Goal: Task Accomplishment & Management: Use online tool/utility

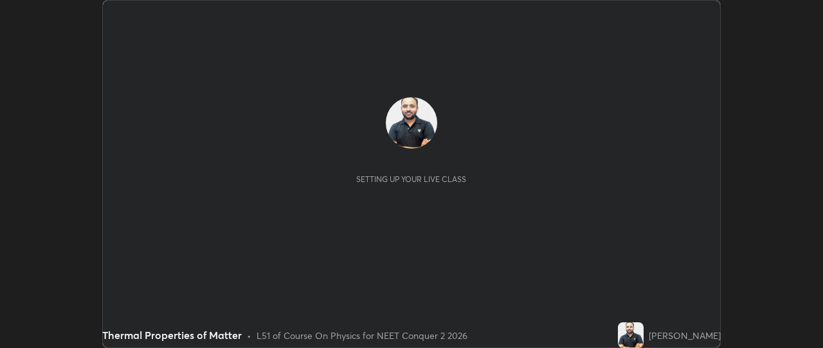
scroll to position [348, 823]
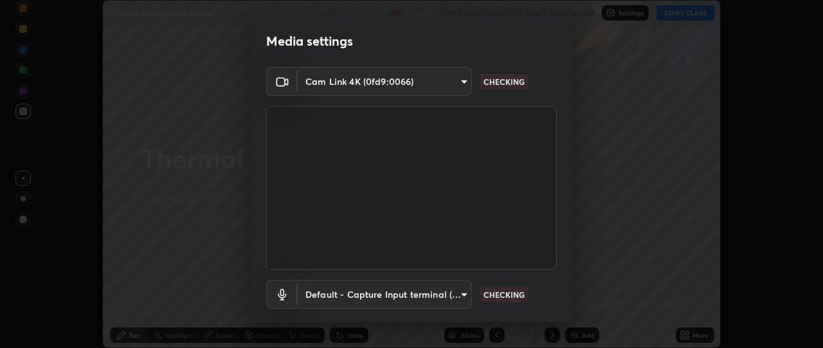
type input "49ae221ac10e7450fae1aa5d9d074b6745a4d7b76778b29691f85c0d3e1dda1d"
type input "default"
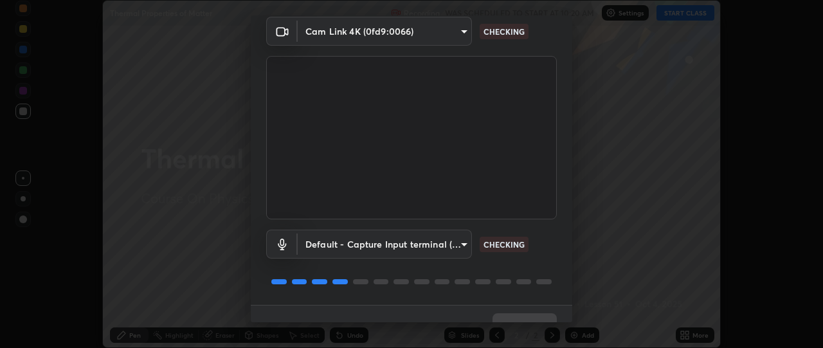
scroll to position [74, 0]
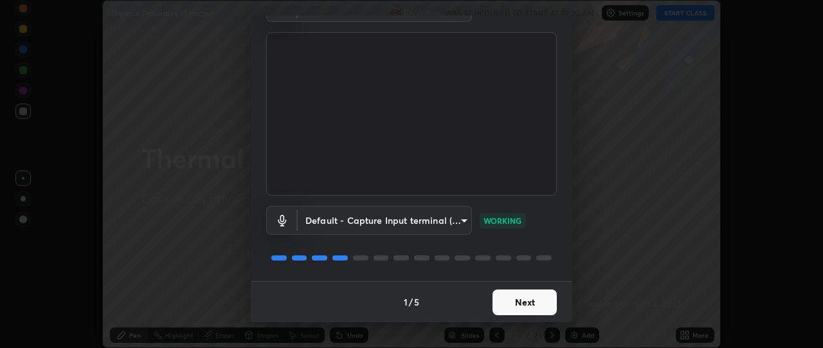
click at [498, 302] on button "Next" at bounding box center [525, 302] width 64 height 26
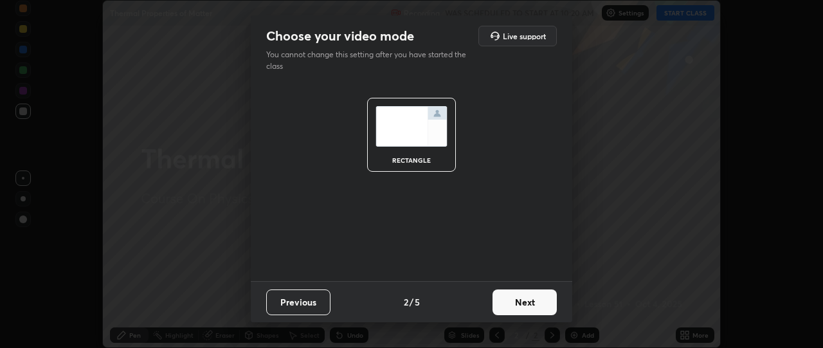
scroll to position [0, 0]
click at [501, 307] on button "Next" at bounding box center [525, 302] width 64 height 26
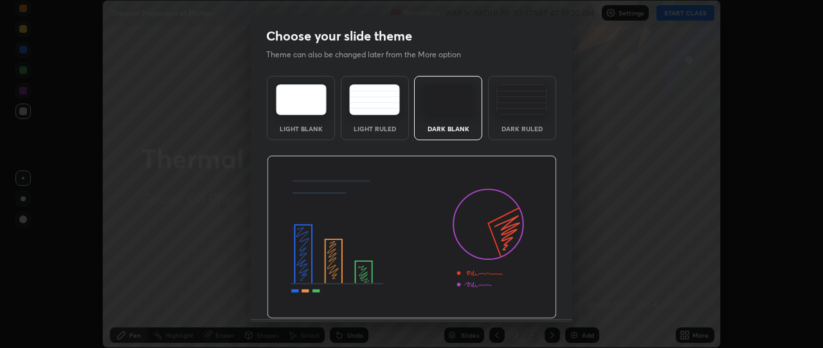
click at [504, 307] on img at bounding box center [412, 237] width 290 height 163
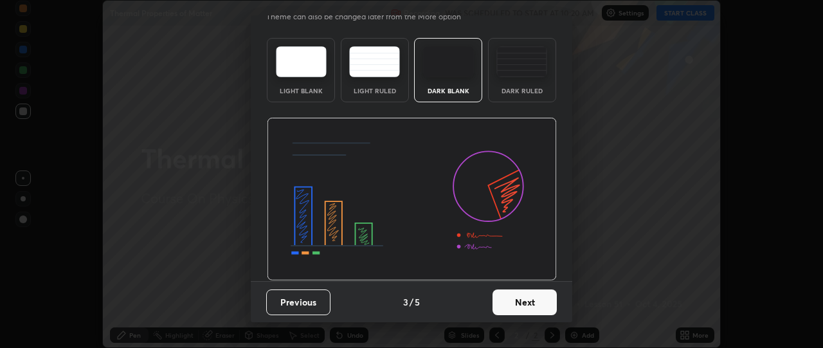
click at [512, 307] on button "Next" at bounding box center [525, 302] width 64 height 26
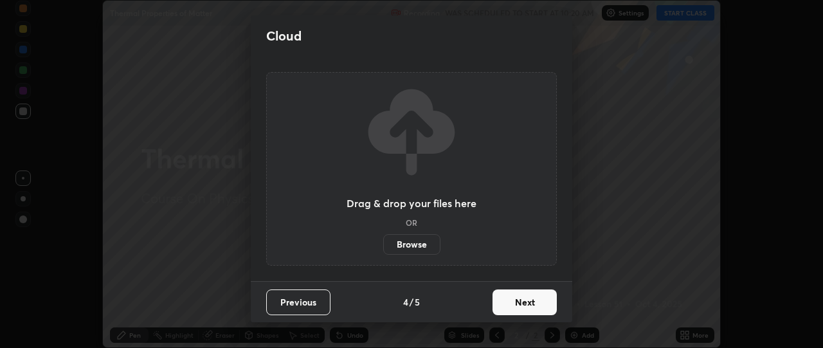
click at [511, 302] on button "Next" at bounding box center [525, 302] width 64 height 26
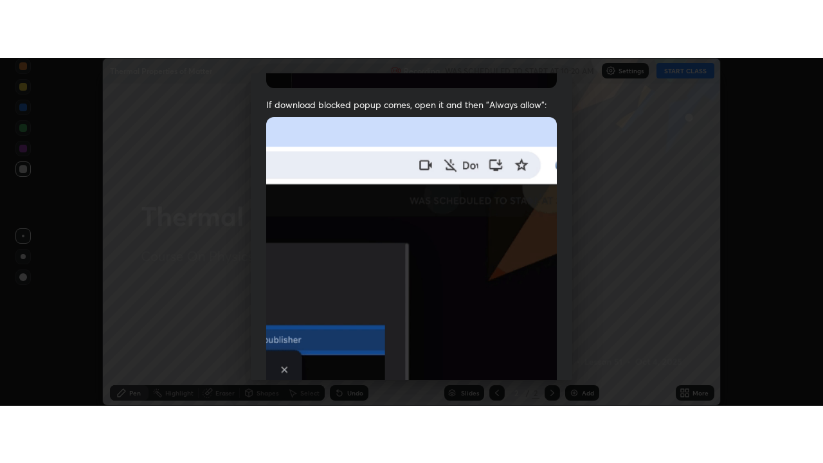
scroll to position [336, 0]
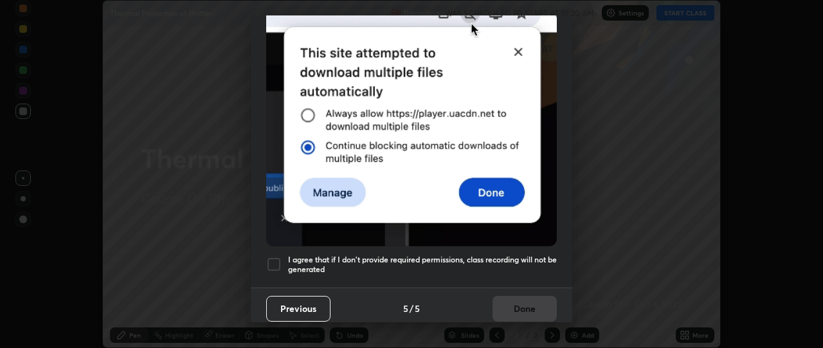
click at [274, 257] on div at bounding box center [273, 264] width 15 height 15
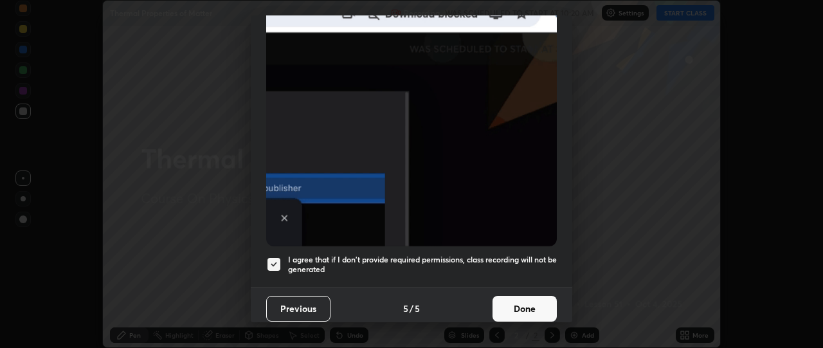
click at [519, 300] on button "Done" at bounding box center [525, 309] width 64 height 26
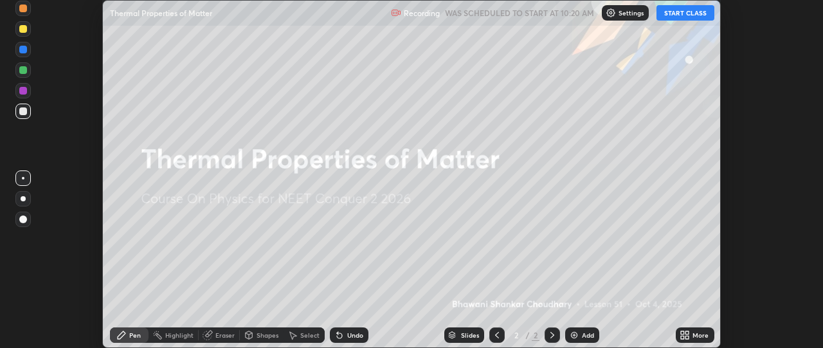
click at [687, 336] on icon at bounding box center [687, 337] width 3 height 3
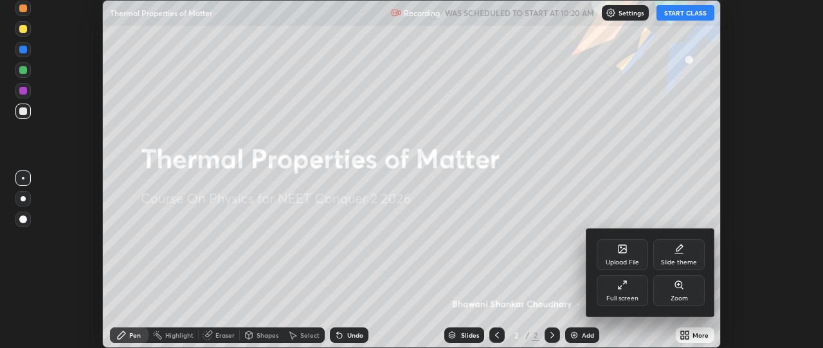
click at [627, 293] on div "Full screen" at bounding box center [622, 290] width 51 height 31
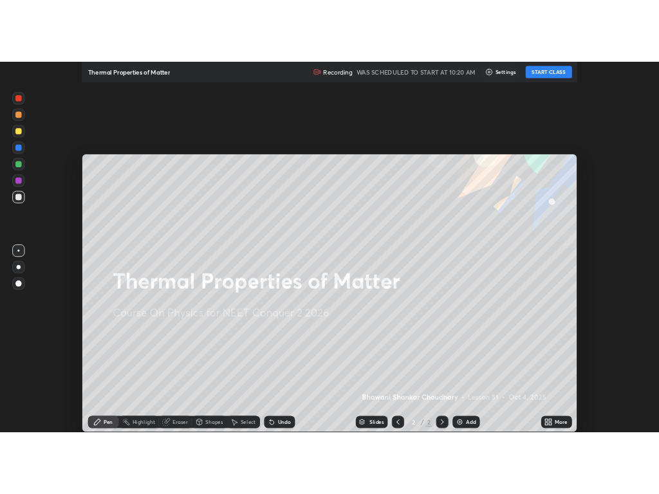
scroll to position [463, 823]
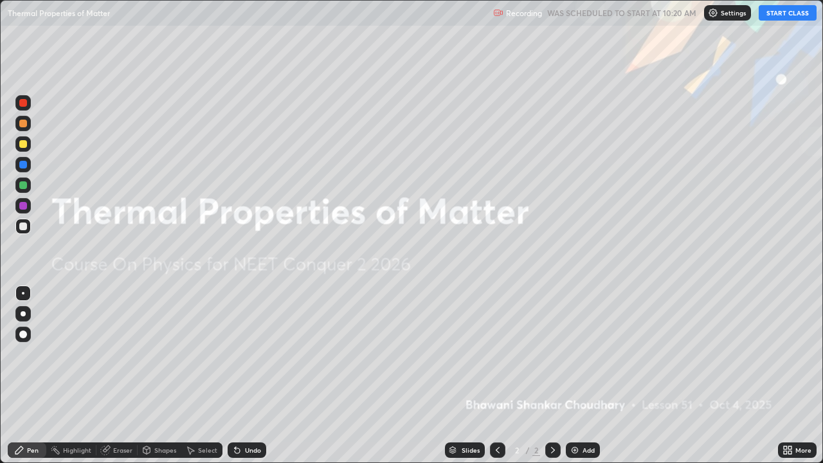
click at [805, 13] on button "START CLASS" at bounding box center [788, 12] width 58 height 15
click at [588, 347] on div "Add" at bounding box center [589, 450] width 12 height 6
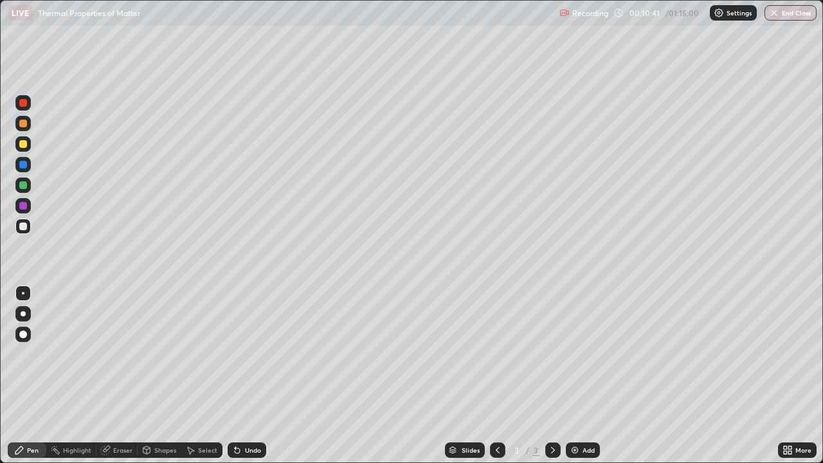
click at [585, 347] on div "Add" at bounding box center [583, 449] width 34 height 15
click at [119, 347] on div "Eraser" at bounding box center [122, 450] width 19 height 6
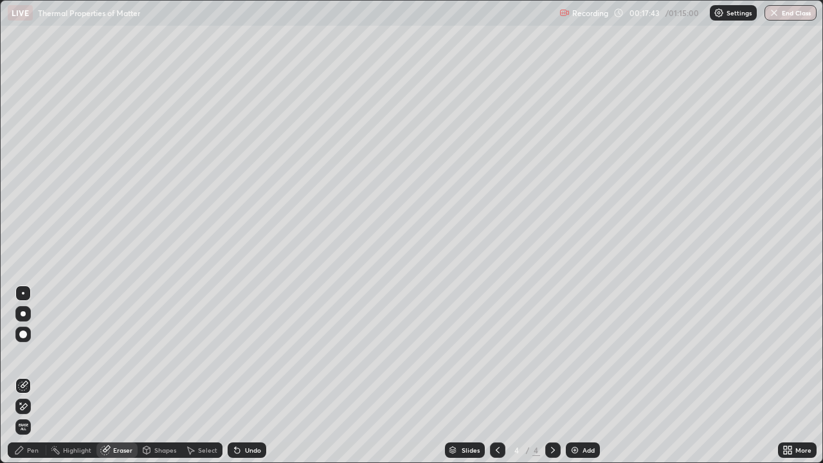
click at [38, 347] on div "Pen" at bounding box center [33, 450] width 12 height 6
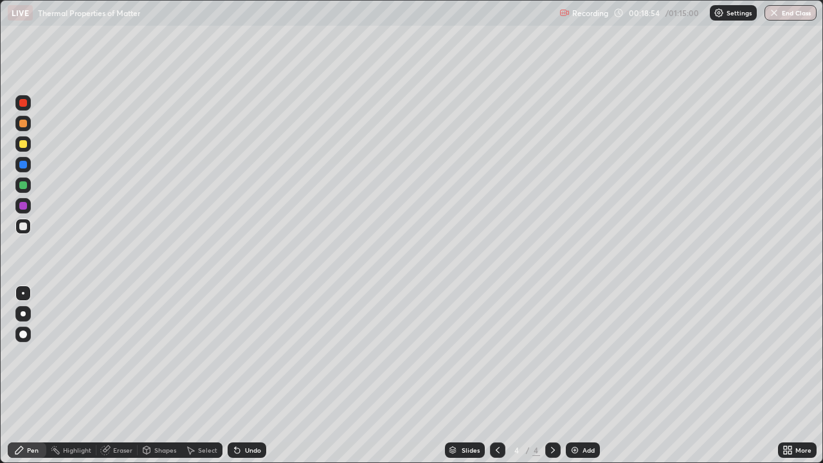
click at [576, 347] on img at bounding box center [575, 450] width 10 height 10
click at [498, 347] on icon at bounding box center [498, 450] width 10 height 10
click at [552, 347] on icon at bounding box center [553, 450] width 10 height 10
click at [126, 347] on div "Eraser" at bounding box center [122, 450] width 19 height 6
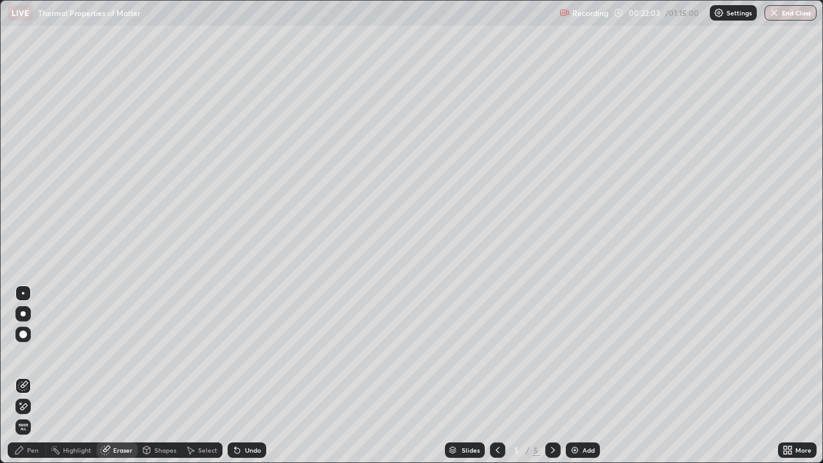
click at [44, 347] on div "Pen" at bounding box center [27, 449] width 39 height 15
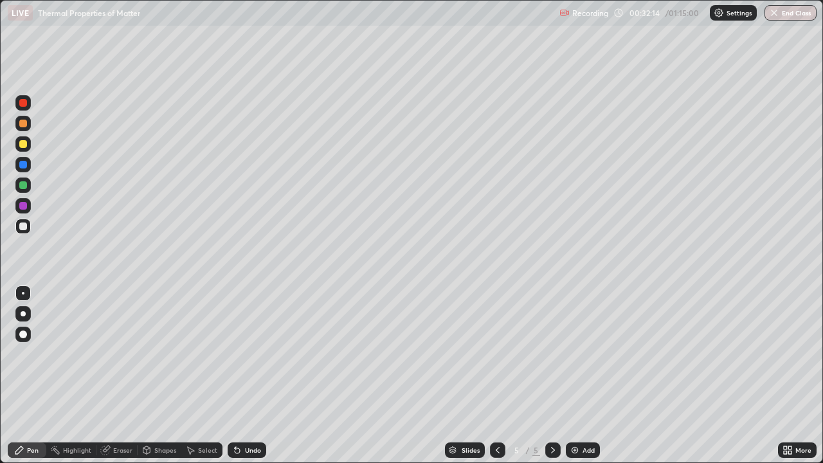
click at [572, 347] on img at bounding box center [575, 450] width 10 height 10
click at [585, 347] on div "Add" at bounding box center [589, 450] width 12 height 6
click at [581, 347] on div "Add" at bounding box center [583, 449] width 34 height 15
click at [498, 347] on icon at bounding box center [498, 450] width 10 height 10
click at [117, 347] on div "Eraser" at bounding box center [122, 450] width 19 height 6
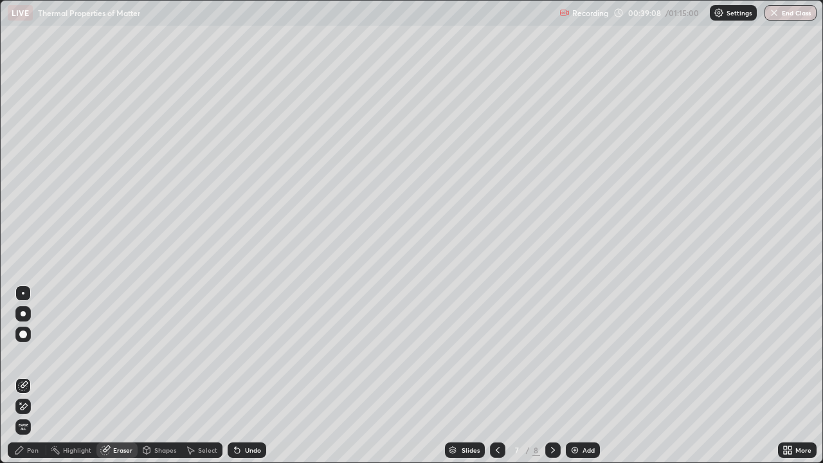
click at [37, 347] on div "Pen" at bounding box center [33, 450] width 12 height 6
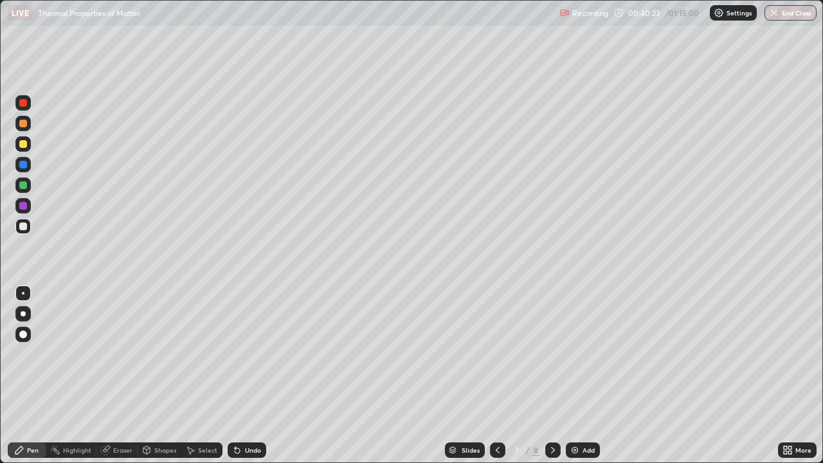
click at [246, 347] on div "Undo" at bounding box center [247, 449] width 39 height 15
click at [245, 347] on div "Undo" at bounding box center [253, 450] width 16 height 6
click at [242, 347] on div "Undo" at bounding box center [247, 449] width 39 height 15
click at [245, 347] on div "Undo" at bounding box center [253, 450] width 16 height 6
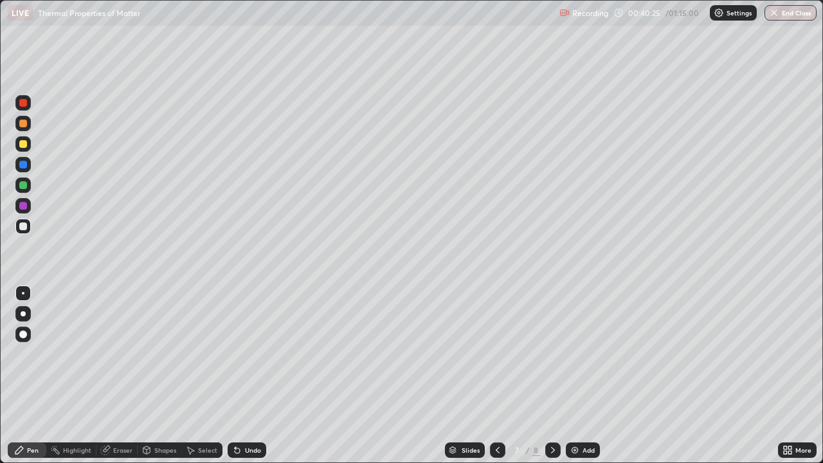
click at [246, 347] on div "Undo" at bounding box center [247, 449] width 39 height 15
click at [581, 347] on div "Add" at bounding box center [583, 449] width 34 height 15
click at [587, 347] on div "Add" at bounding box center [589, 450] width 12 height 6
click at [118, 347] on div "Eraser" at bounding box center [122, 450] width 19 height 6
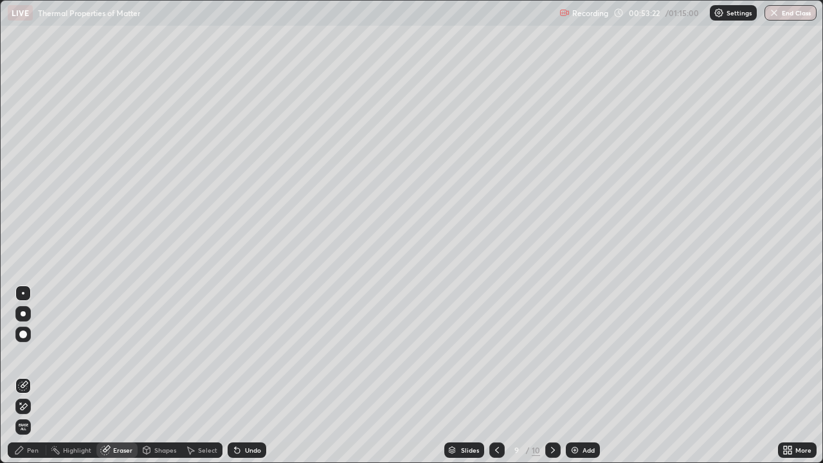
click at [40, 347] on div "Pen" at bounding box center [27, 449] width 39 height 15
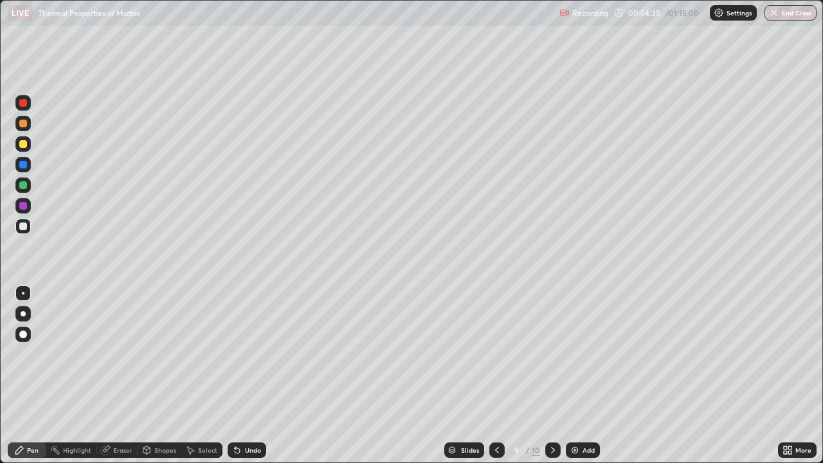
click at [552, 347] on icon at bounding box center [553, 450] width 10 height 10
click at [574, 347] on img at bounding box center [575, 450] width 10 height 10
click at [237, 347] on icon at bounding box center [237, 450] width 5 height 5
click at [239, 347] on icon at bounding box center [237, 450] width 10 height 10
click at [235, 347] on icon at bounding box center [237, 450] width 5 height 5
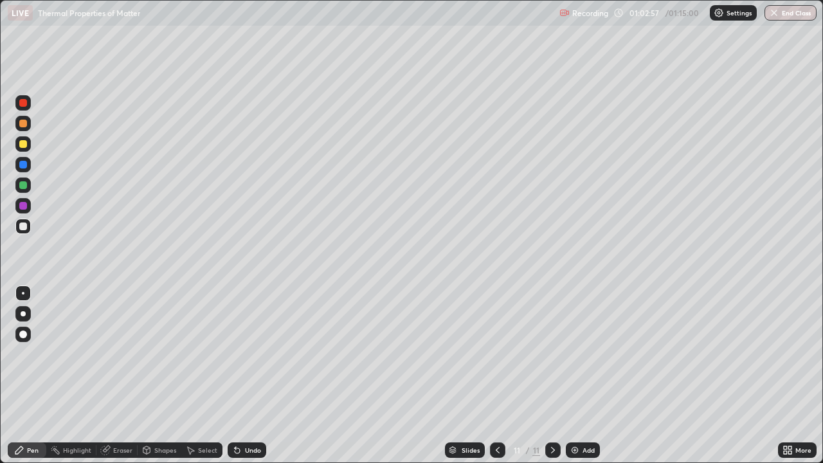
click at [251, 347] on div "Undo" at bounding box center [247, 449] width 39 height 15
click at [580, 347] on div "Add" at bounding box center [583, 449] width 34 height 15
click at [496, 347] on icon at bounding box center [498, 450] width 10 height 10
click at [122, 347] on div "Eraser" at bounding box center [122, 450] width 19 height 6
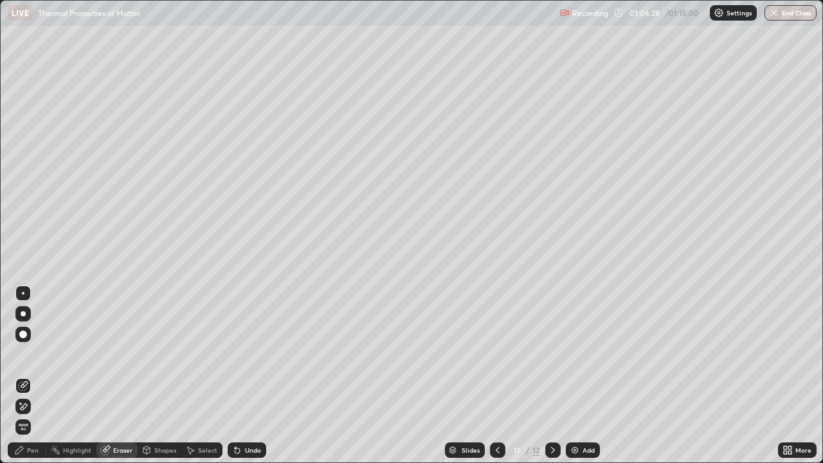
click at [39, 347] on div "Pen" at bounding box center [27, 449] width 39 height 15
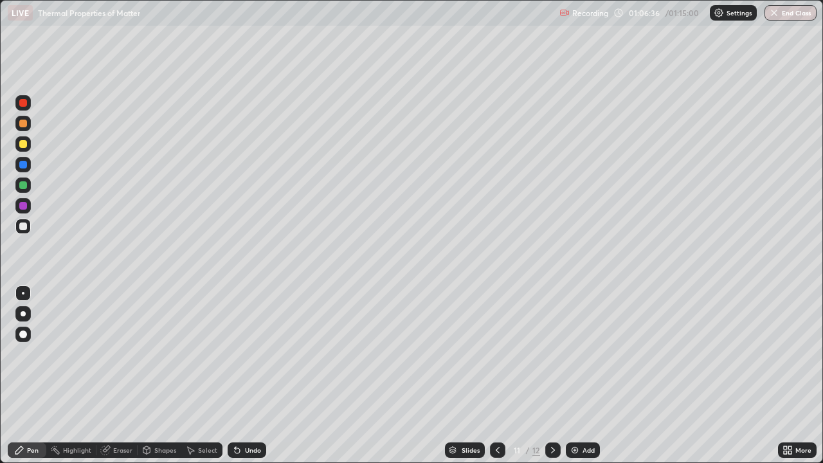
click at [548, 347] on icon at bounding box center [553, 450] width 10 height 10
click at [792, 15] on button "End Class" at bounding box center [791, 12] width 52 height 15
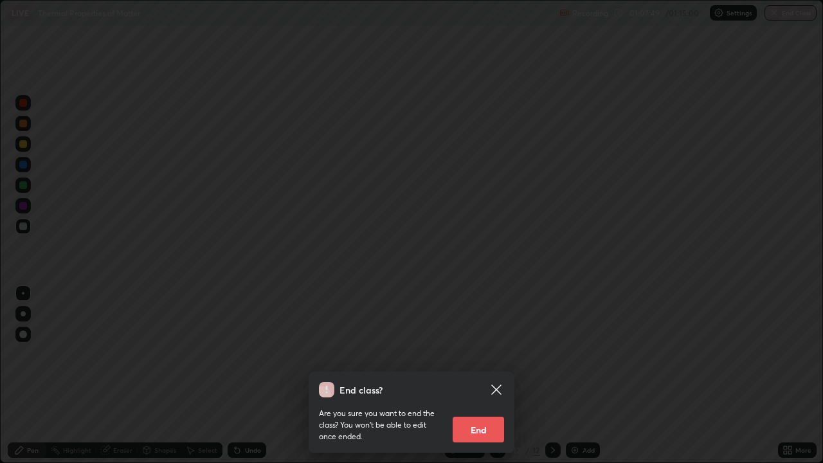
click at [484, 347] on button "End" at bounding box center [478, 430] width 51 height 26
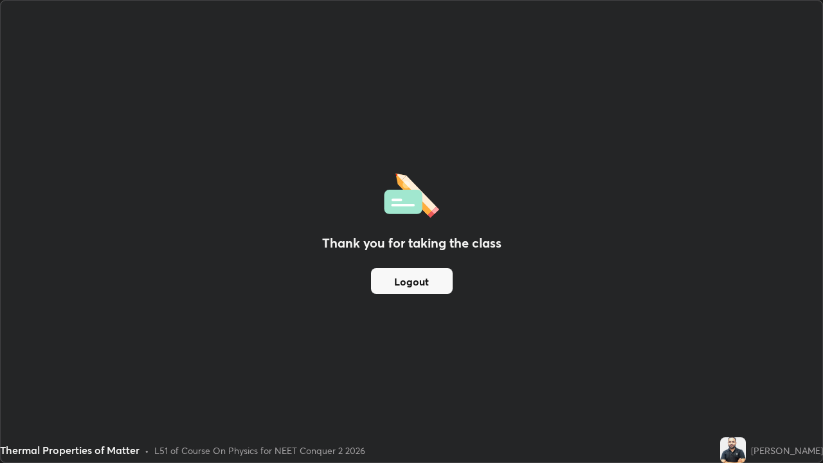
click at [615, 60] on div "Recording has stopped Please call center admin to check" at bounding box center [672, 53] width 147 height 32
click at [421, 281] on button "Logout" at bounding box center [412, 281] width 82 height 26
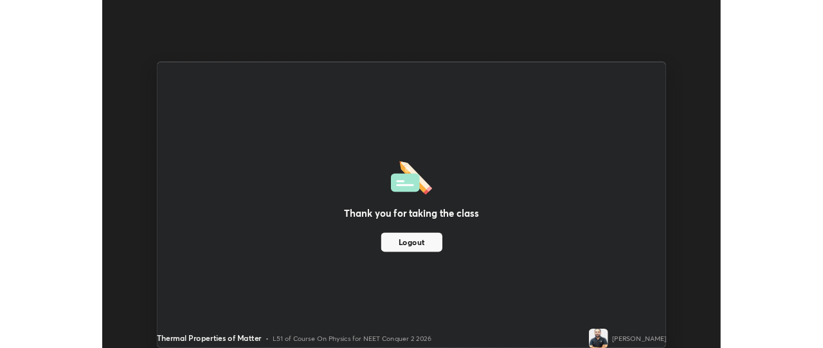
scroll to position [63960, 63485]
